Goal: Find contact information

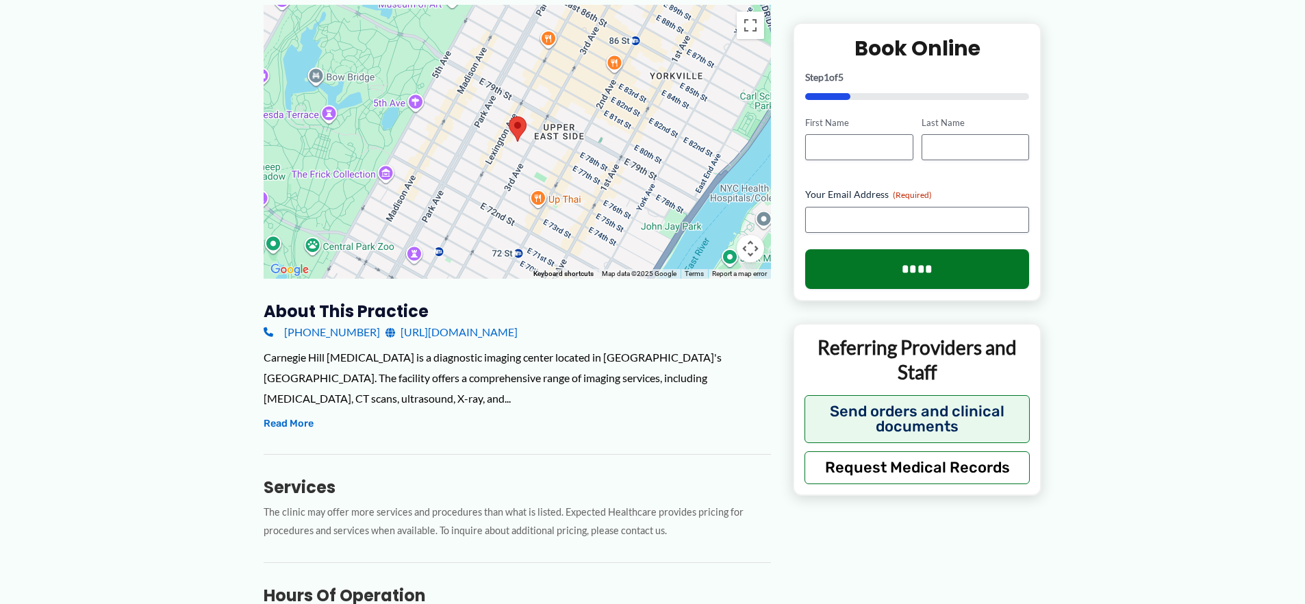
scroll to position [212, 0]
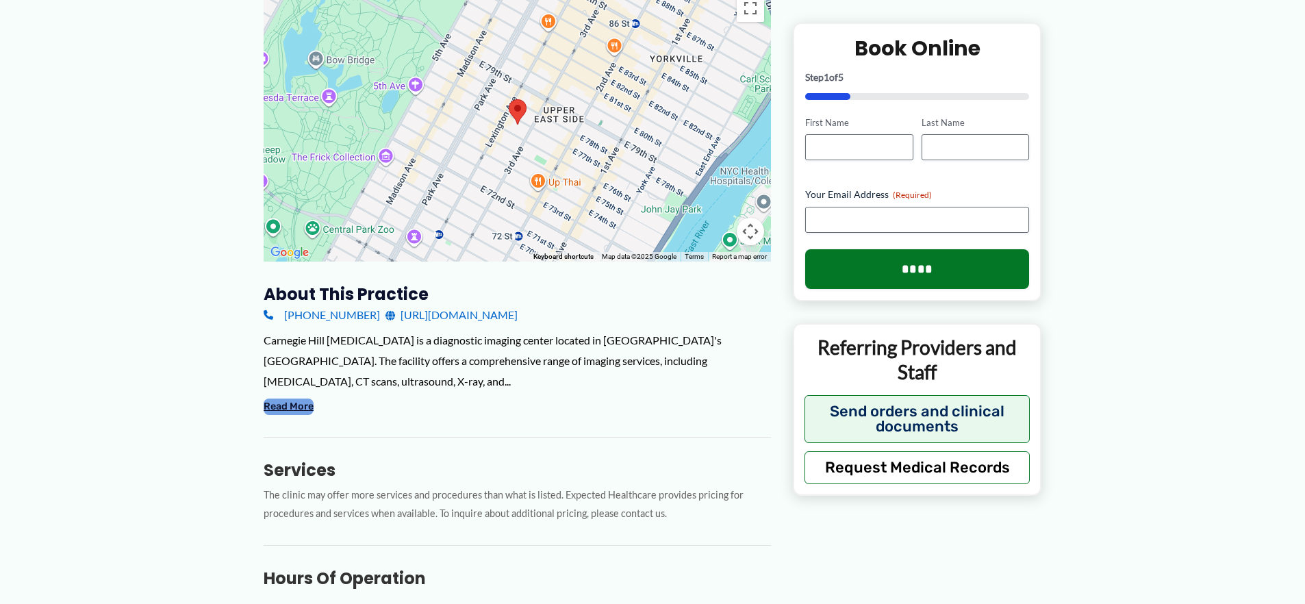
click at [290, 398] on button "Read More" at bounding box center [289, 406] width 50 height 16
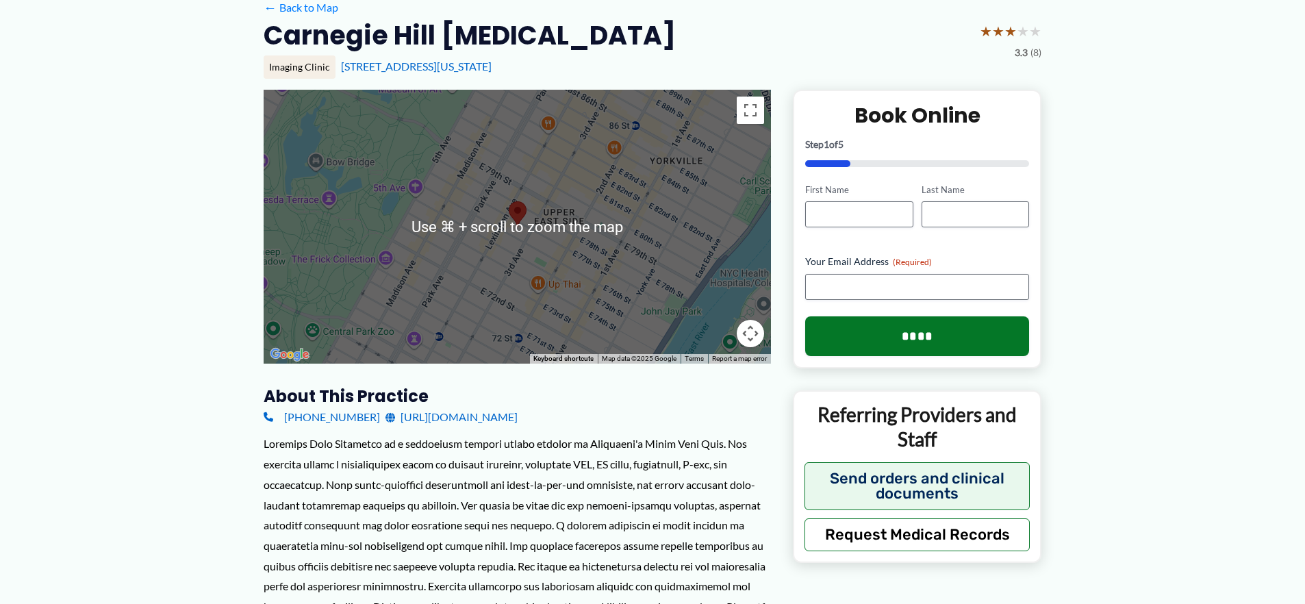
scroll to position [204, 0]
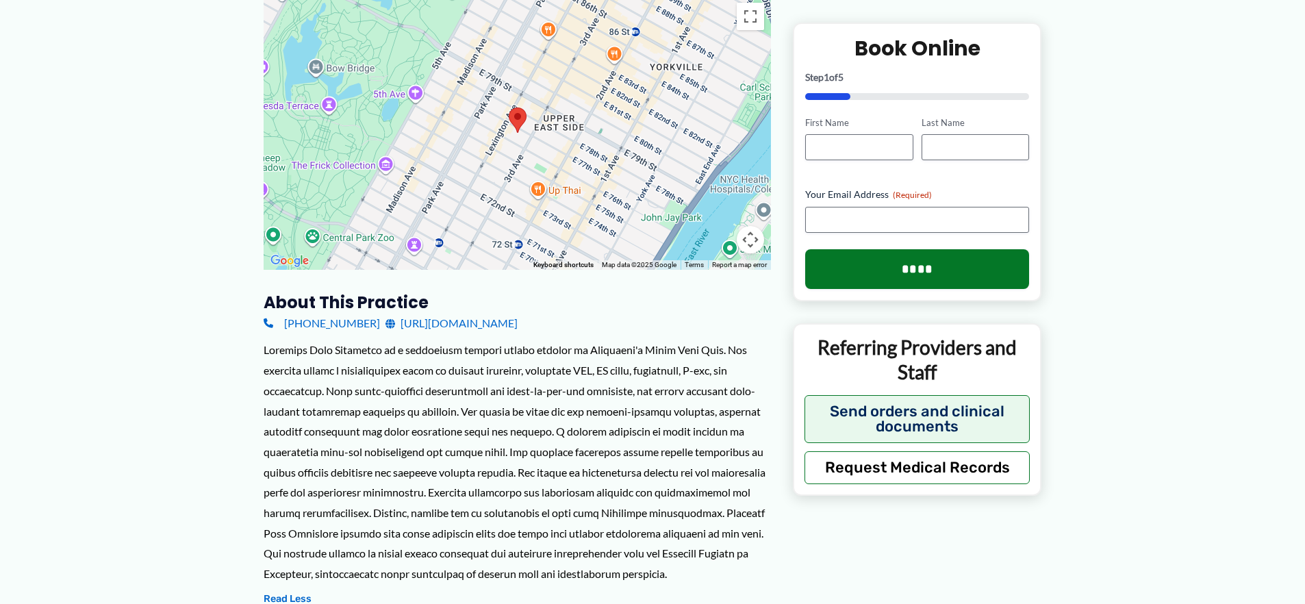
click at [461, 323] on link "[URL][DOMAIN_NAME]" at bounding box center [451, 323] width 132 height 21
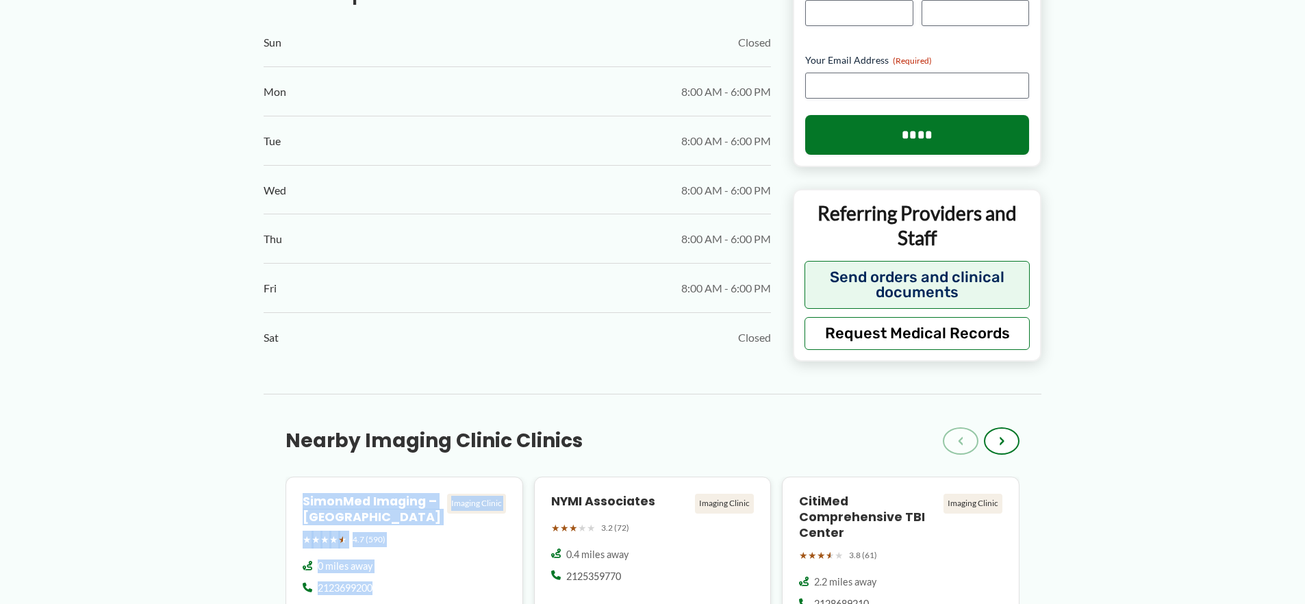
scroll to position [1404, 0]
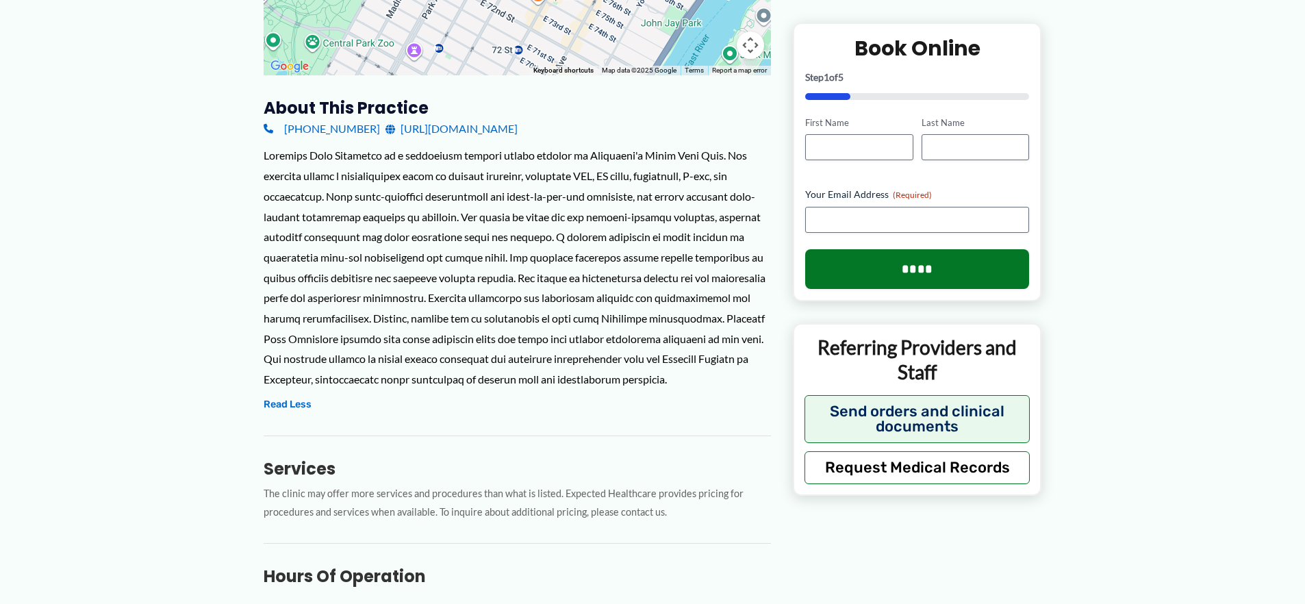
scroll to position [270, 0]
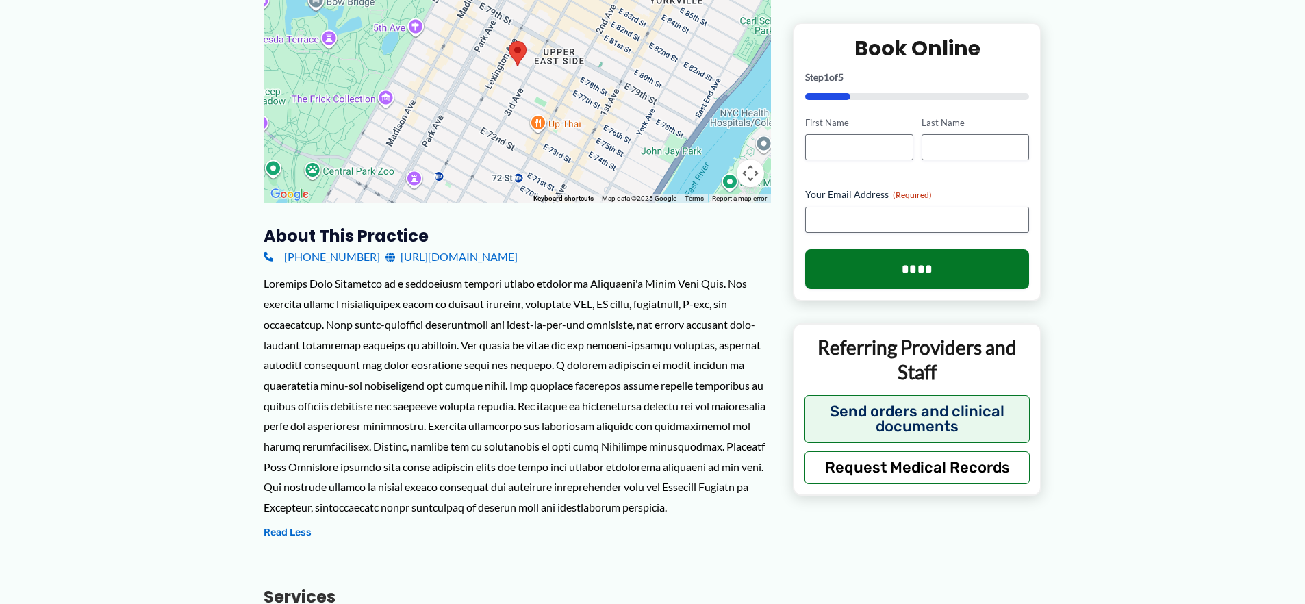
drag, startPoint x: 506, startPoint y: 257, endPoint x: 383, endPoint y: 259, distance: 123.2
click at [383, 259] on div "[PHONE_NUMBER] [URL][DOMAIN_NAME]" at bounding box center [517, 256] width 507 height 21
copy link "[URL][DOMAIN_NAME]"
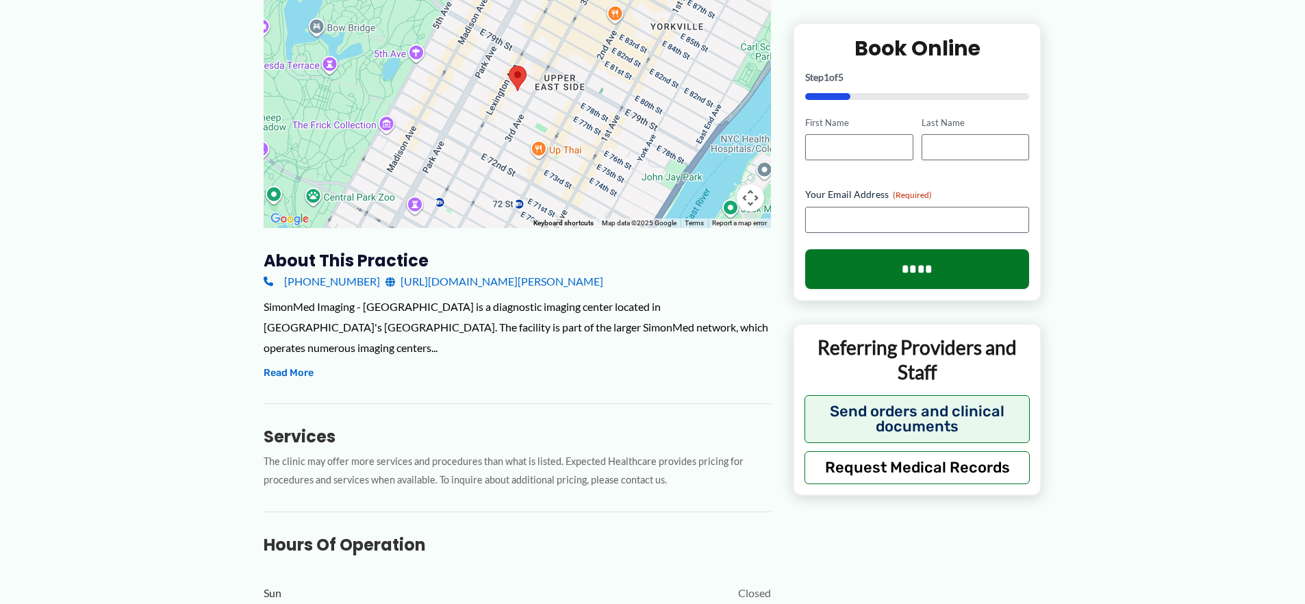
scroll to position [327, 0]
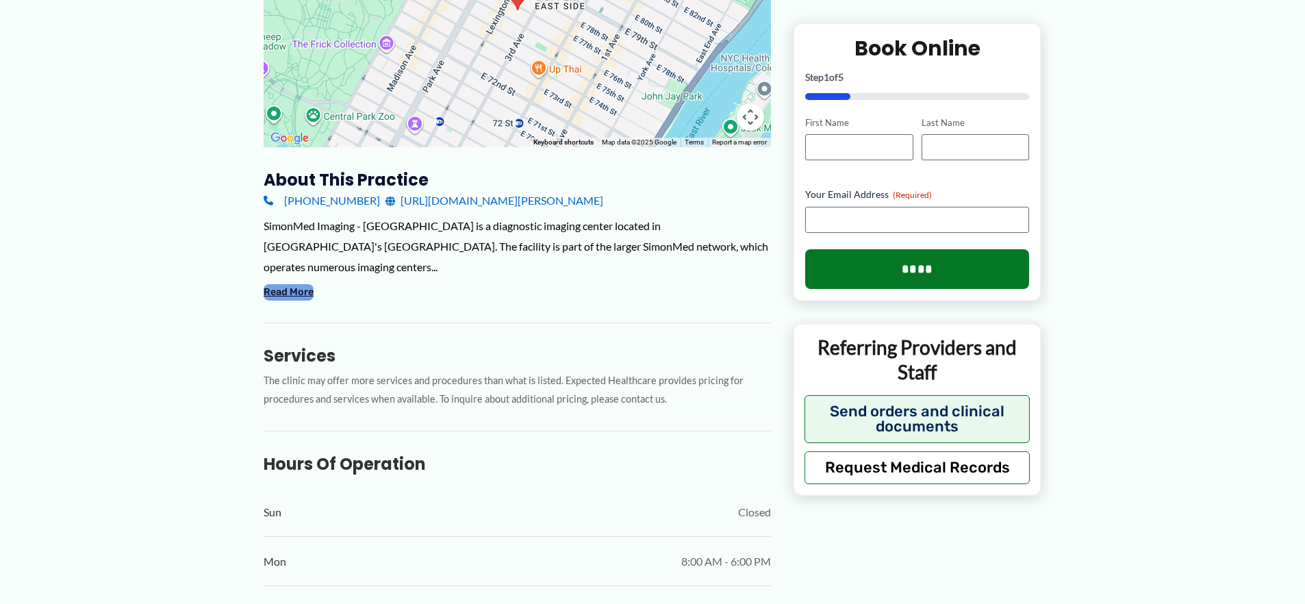
click at [296, 284] on button "Read More" at bounding box center [289, 292] width 50 height 16
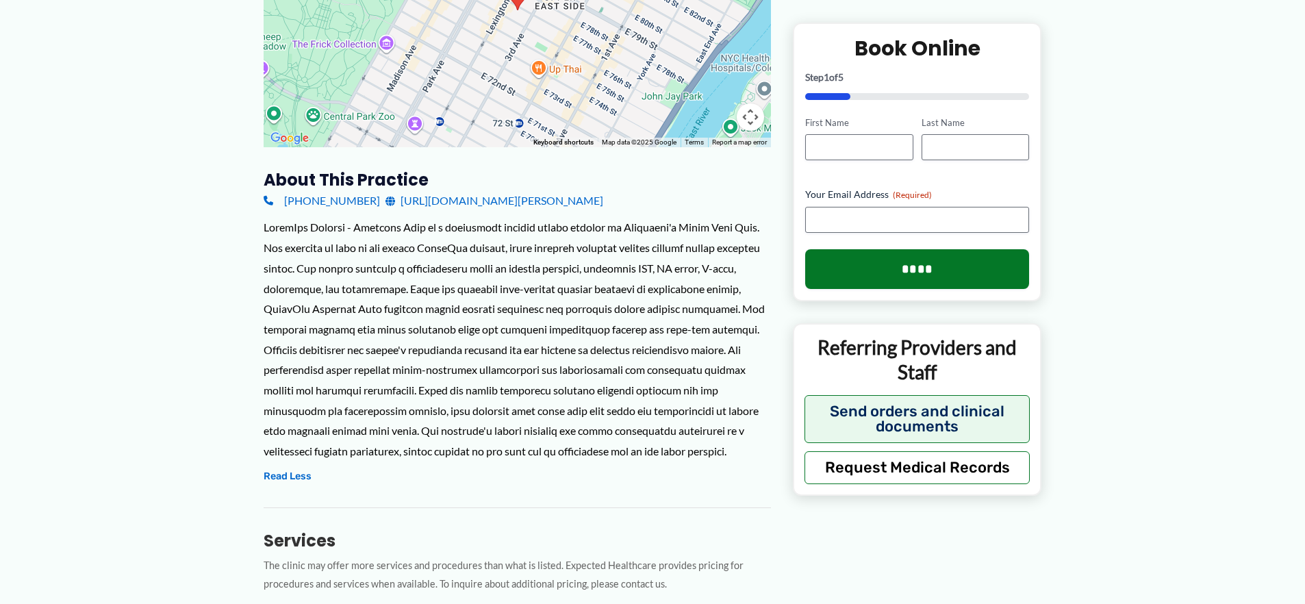
drag, startPoint x: 659, startPoint y: 199, endPoint x: 382, endPoint y: 204, distance: 277.3
click at [382, 204] on div "[PHONE_NUMBER] [URL][DOMAIN_NAME][PERSON_NAME]" at bounding box center [517, 200] width 507 height 21
copy link "[URL][DOMAIN_NAME][PERSON_NAME]"
click at [327, 306] on div at bounding box center [517, 339] width 507 height 244
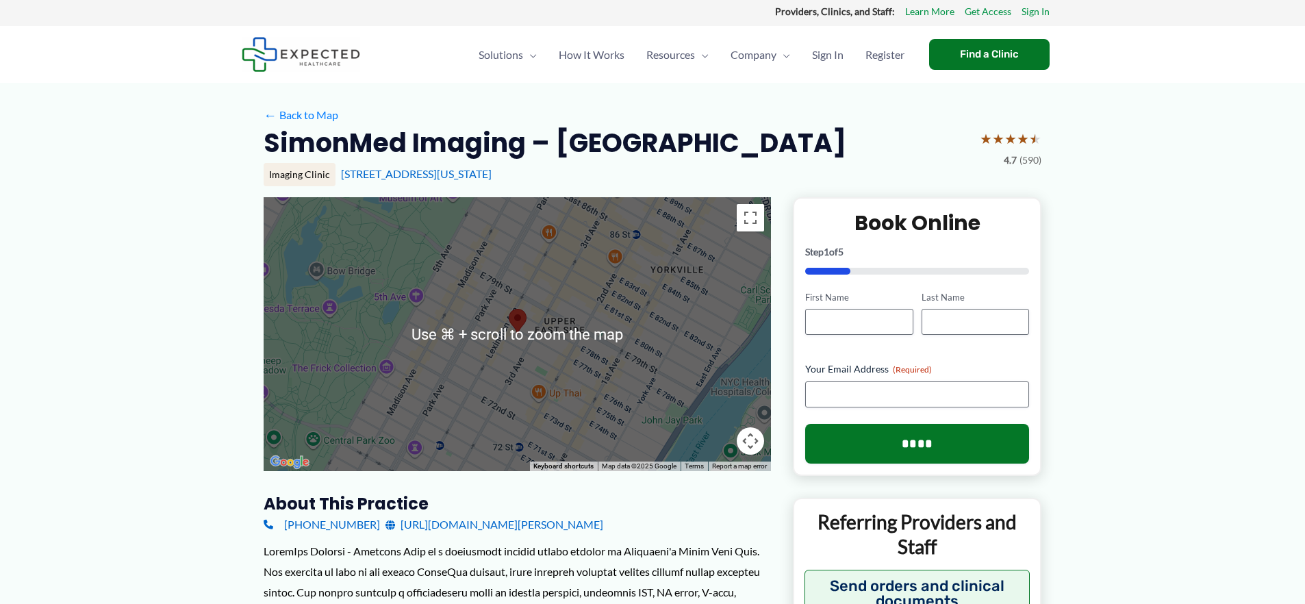
scroll to position [0, 0]
